Goal: Task Accomplishment & Management: Manage account settings

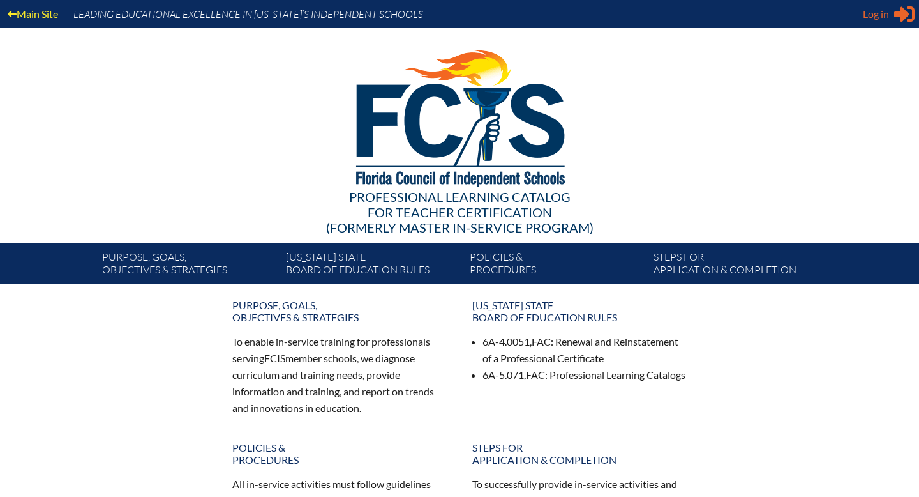
click at [872, 17] on span "Log in" at bounding box center [876, 13] width 26 height 15
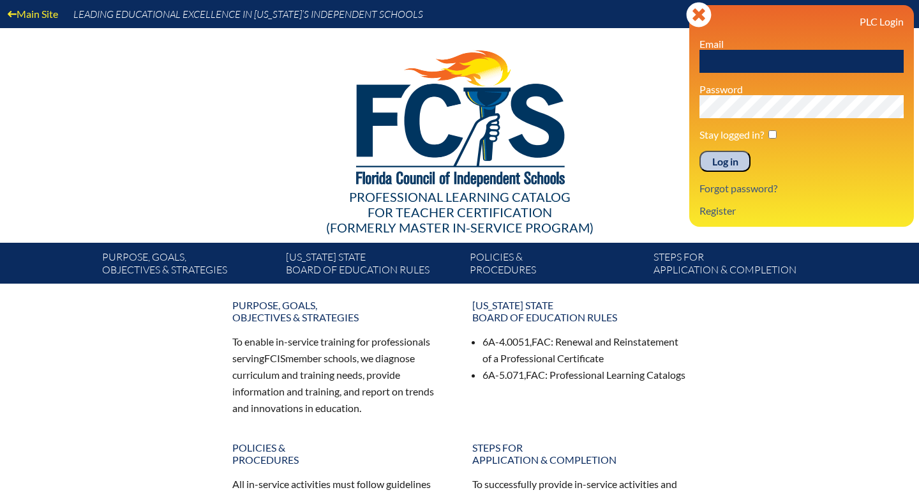
click at [808, 59] on input "text" at bounding box center [802, 61] width 204 height 23
click at [765, 59] on input "[EMAIL_ADDRESS][DOMAIN_NAME]" at bounding box center [802, 61] width 204 height 23
click at [811, 63] on input "jdelvalle@lhprep.org" at bounding box center [802, 61] width 204 height 23
type input "jdelvalle@lhprep.org"
click at [729, 174] on div "PLC Login Email jdelvalle@lhprep.org Password Stay logged in? Log in Forgot pas…" at bounding box center [802, 115] width 204 height 201
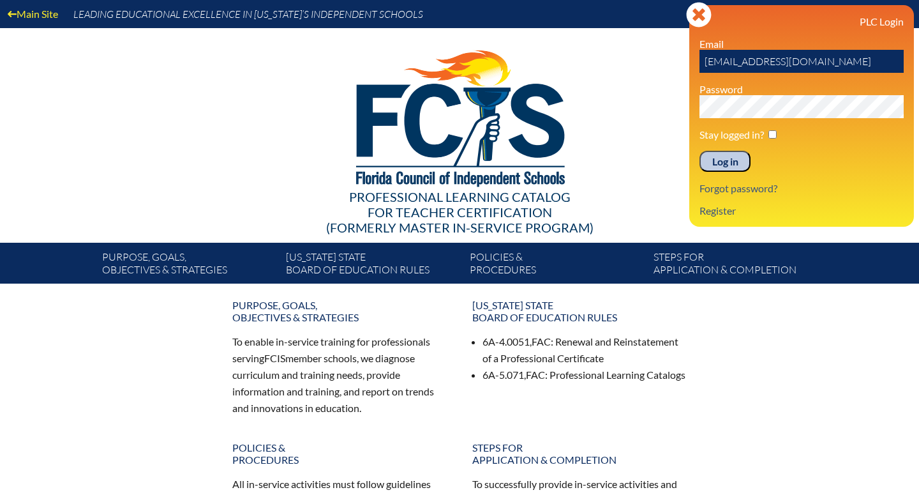
click at [729, 163] on input "Log in" at bounding box center [725, 162] width 51 height 22
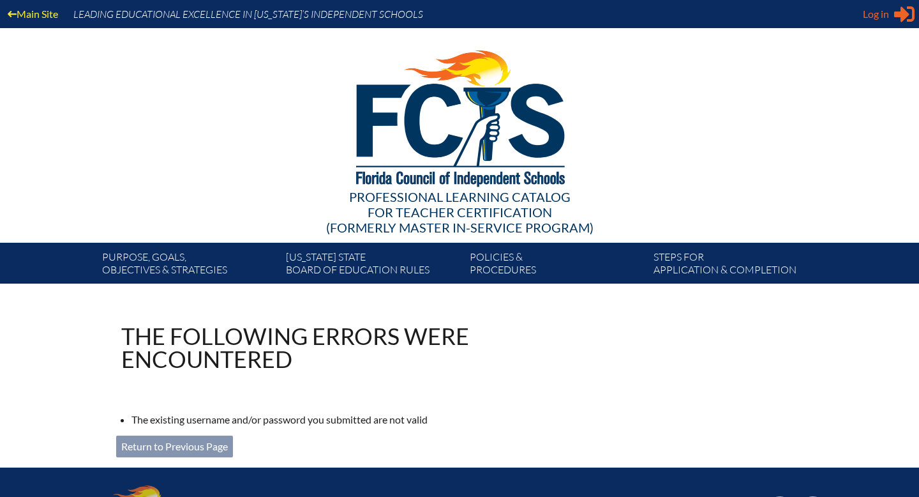
click at [890, 12] on div "Log in Close Sign in or register" at bounding box center [889, 14] width 52 height 20
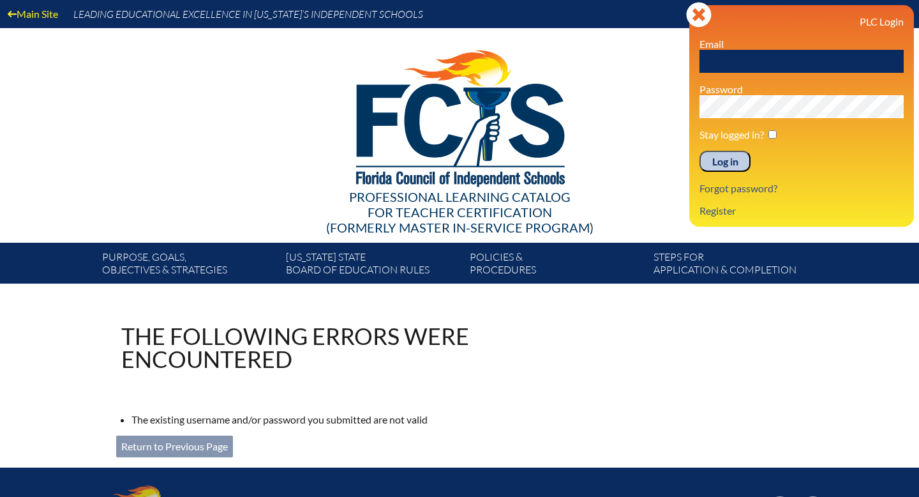
click at [810, 68] on input "text" at bounding box center [802, 61] width 204 height 23
type input "[EMAIL_ADDRESS][DOMAIN_NAME]"
click at [734, 160] on input "Log in" at bounding box center [725, 162] width 51 height 22
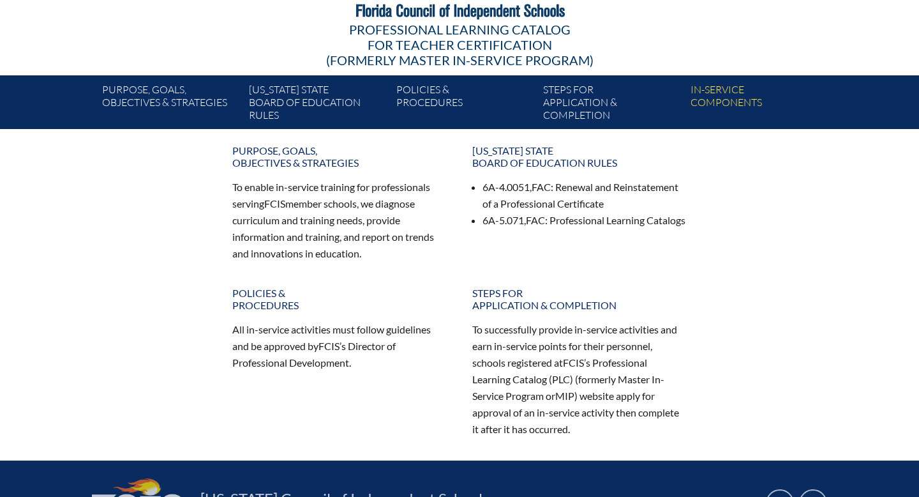
scroll to position [170, 0]
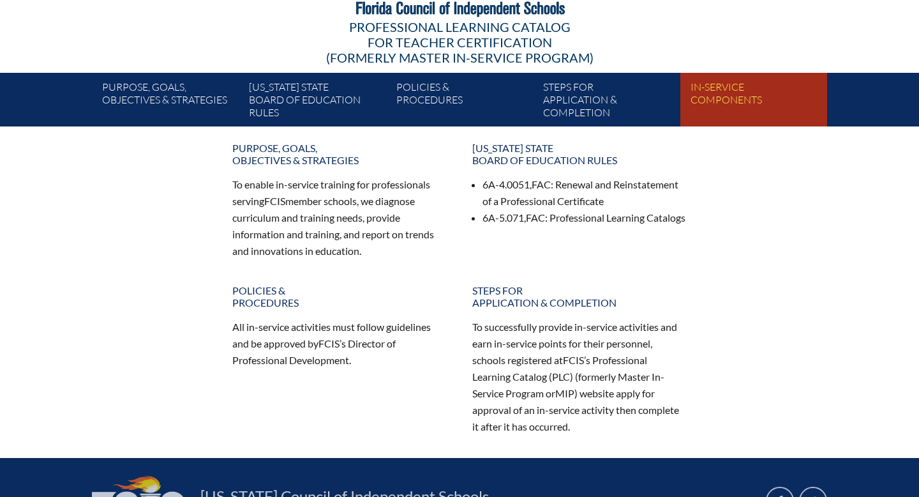
click at [713, 90] on link "In-service components" at bounding box center [759, 102] width 147 height 49
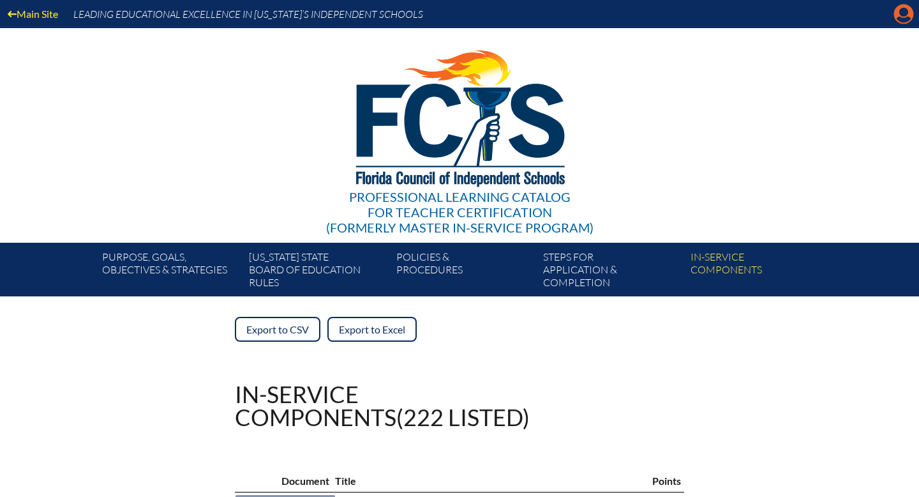
click at [900, 12] on icon "Manage account" at bounding box center [904, 14] width 20 height 20
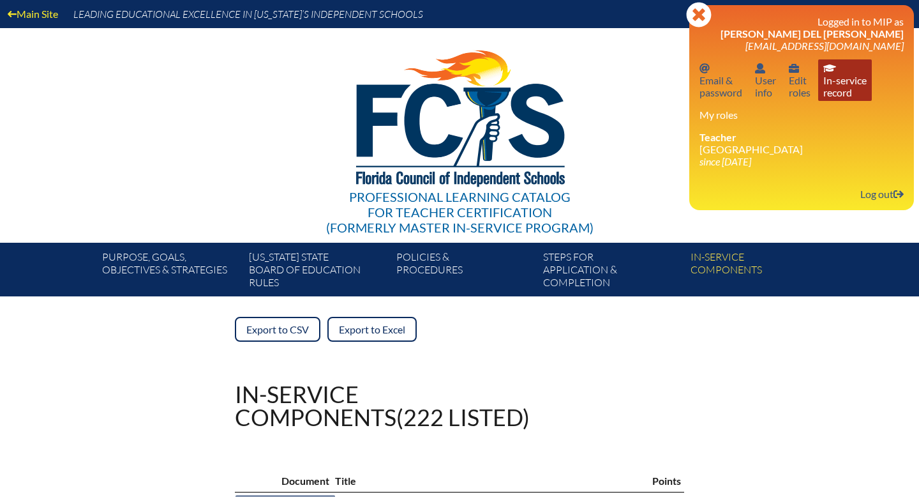
click at [844, 88] on link "In-service record In-service record" at bounding box center [846, 80] width 54 height 42
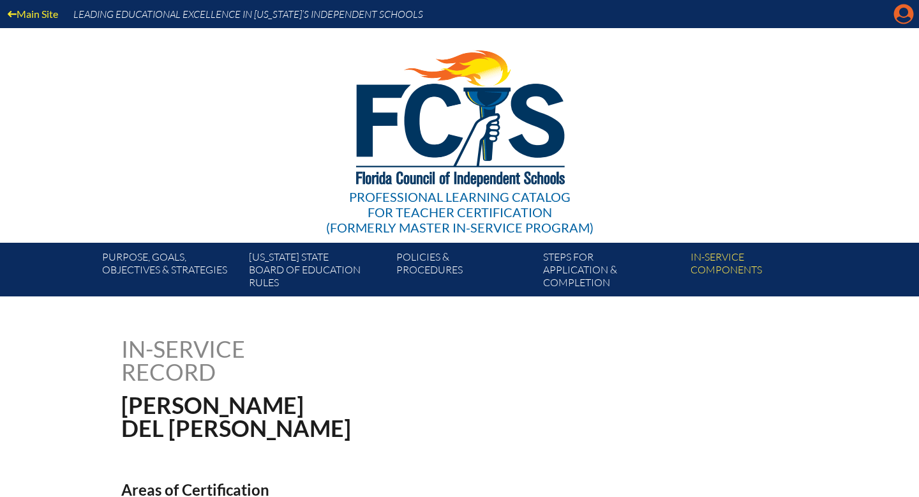
click at [898, 18] on icon "Manage account" at bounding box center [904, 14] width 20 height 20
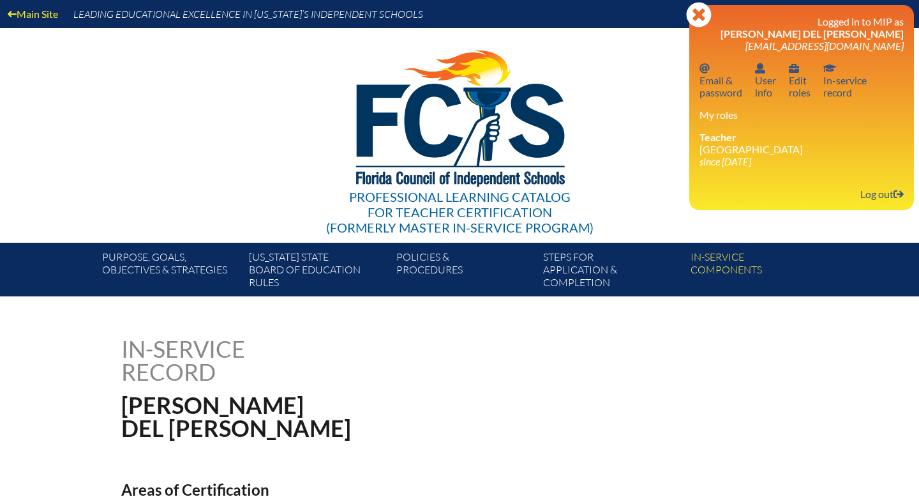
click at [609, 102] on div "Professional Learning Catalog for Teacher Certification (formerly Master In-ser…" at bounding box center [460, 135] width 776 height 215
click at [827, 83] on link "In-service record In-service record" at bounding box center [846, 80] width 54 height 42
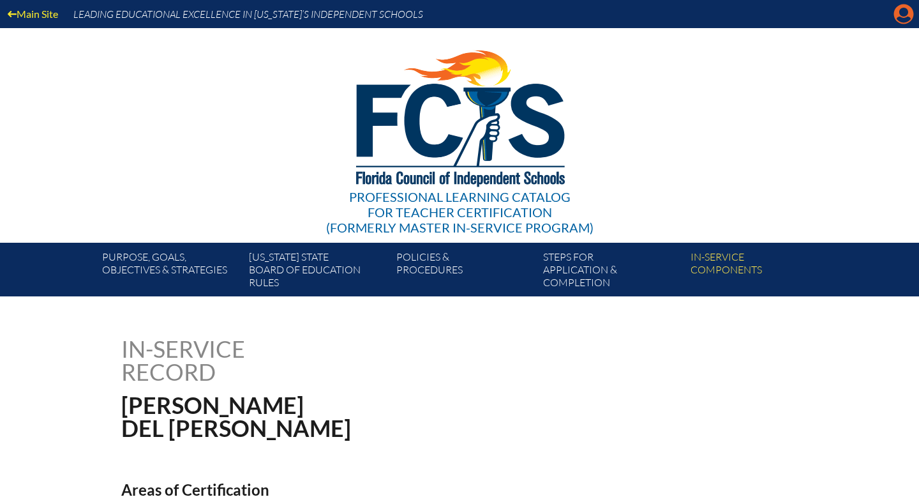
click at [900, 17] on icon "Manage account" at bounding box center [904, 14] width 20 height 20
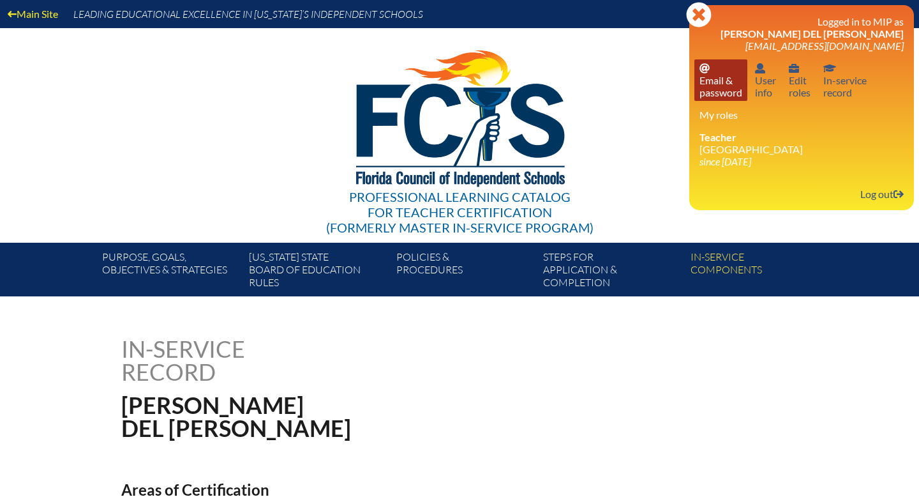
click at [720, 93] on link "Email password Email & password" at bounding box center [721, 80] width 53 height 42
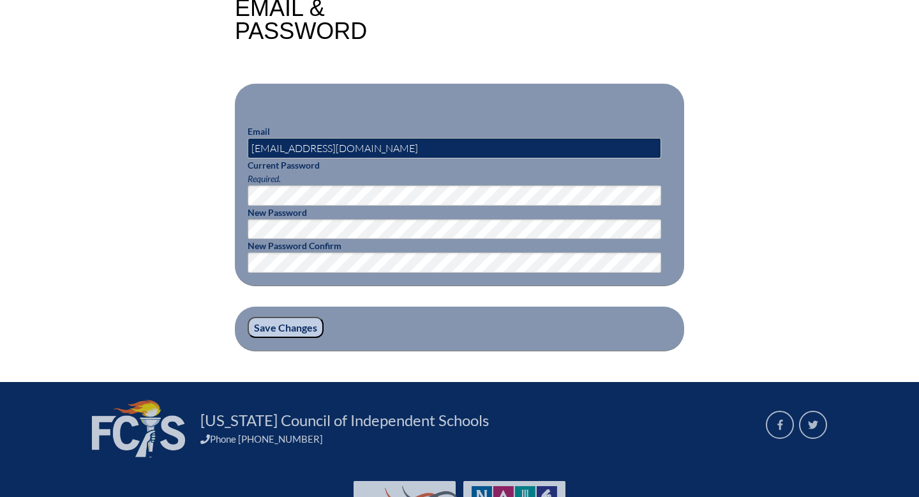
scroll to position [342, 0]
